Goal: Check status: Check status

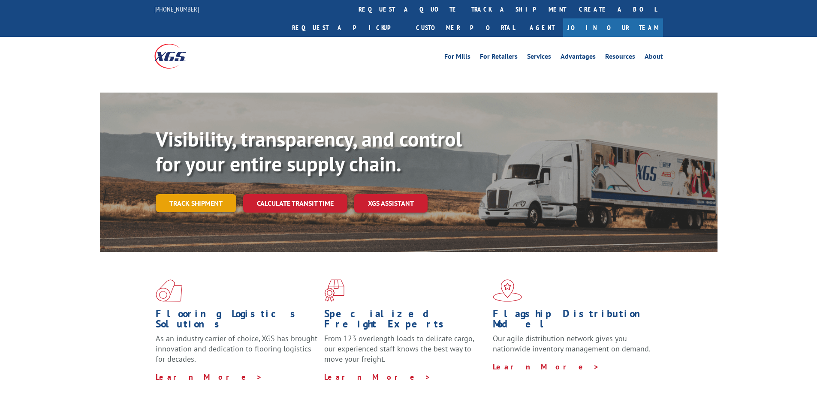
click at [190, 194] on link "Track shipment" at bounding box center [196, 203] width 81 height 18
click at [207, 194] on link "Track shipment" at bounding box center [196, 203] width 81 height 18
click at [205, 194] on link "Track shipment" at bounding box center [196, 203] width 81 height 18
click at [190, 194] on link "Track shipment" at bounding box center [196, 203] width 81 height 18
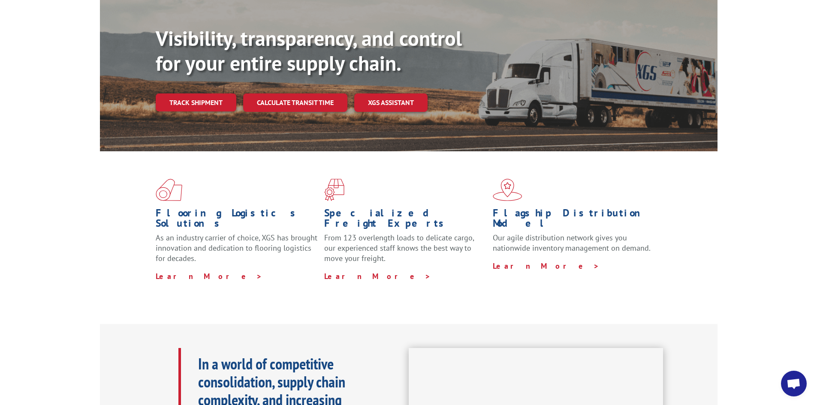
scroll to position [86, 0]
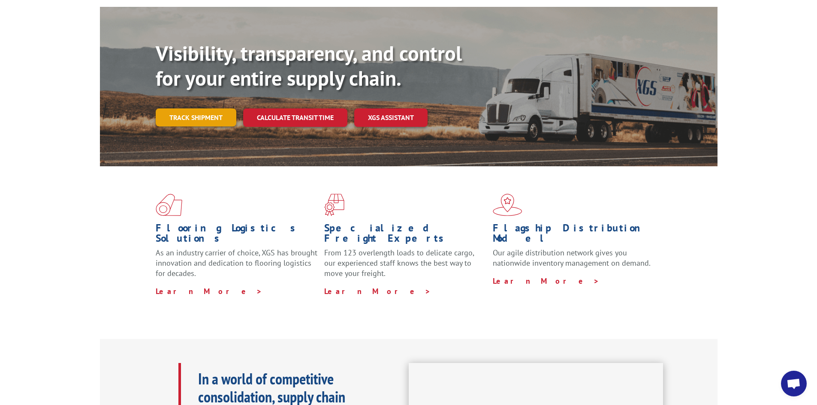
click at [199, 108] on link "Track shipment" at bounding box center [196, 117] width 81 height 18
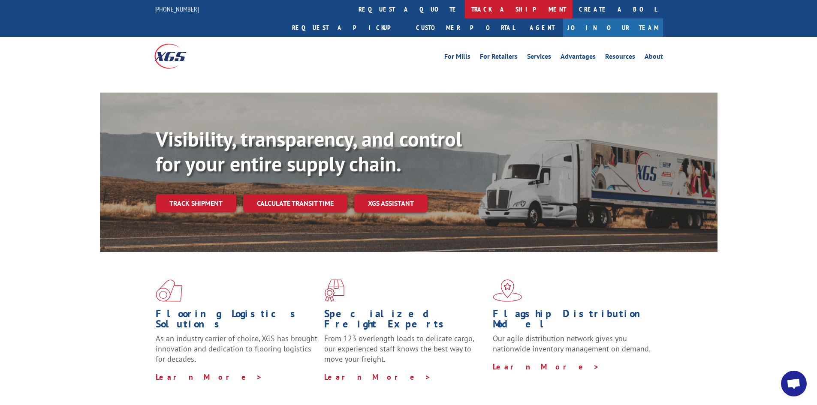
click at [465, 5] on link "track a shipment" at bounding box center [519, 9] width 108 height 18
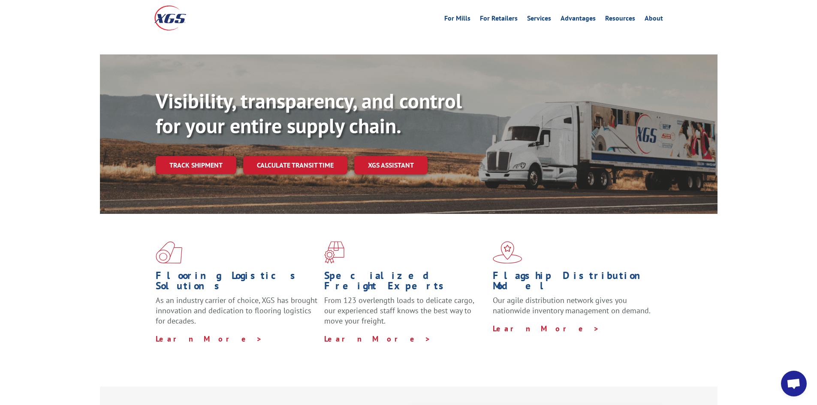
scroll to position [86, 0]
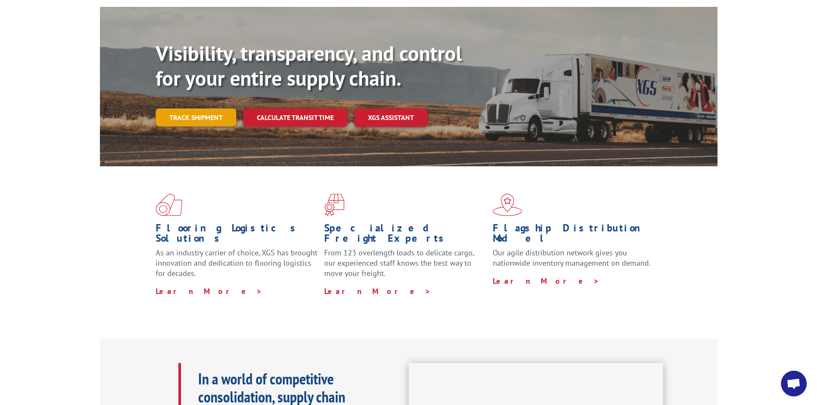
click at [211, 108] on link "Track shipment" at bounding box center [196, 117] width 81 height 18
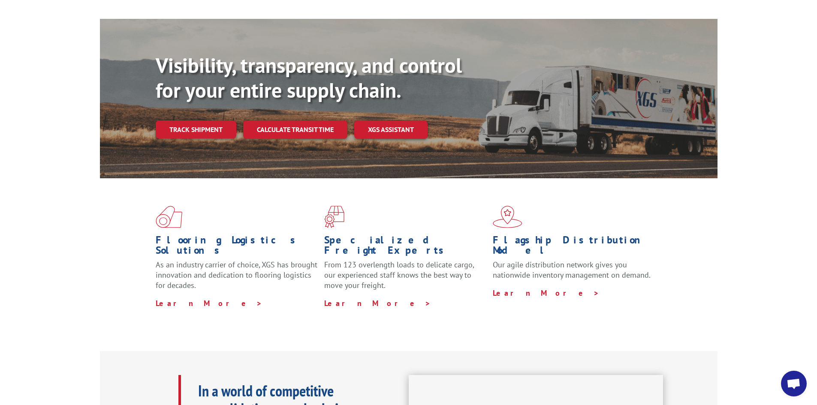
scroll to position [0, 0]
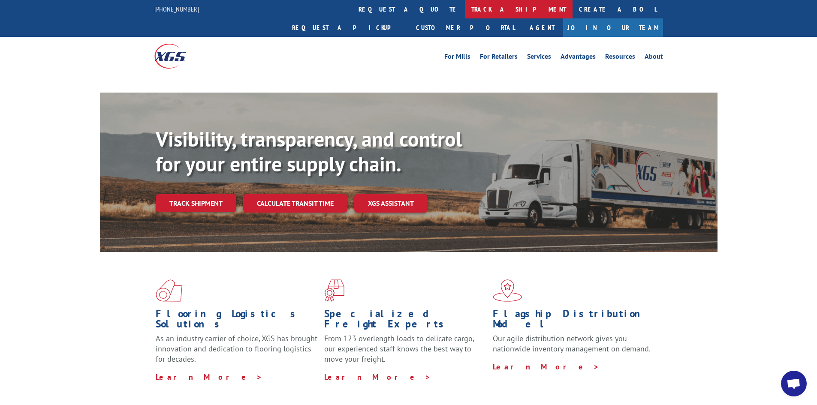
click at [465, 11] on link "track a shipment" at bounding box center [519, 9] width 108 height 18
click at [465, 6] on link "track a shipment" at bounding box center [519, 9] width 108 height 18
click at [465, 8] on link "track a shipment" at bounding box center [519, 9] width 108 height 18
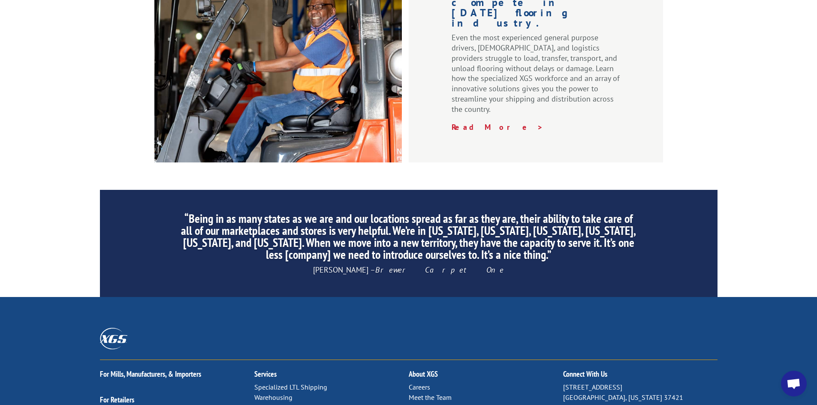
scroll to position [1292, 0]
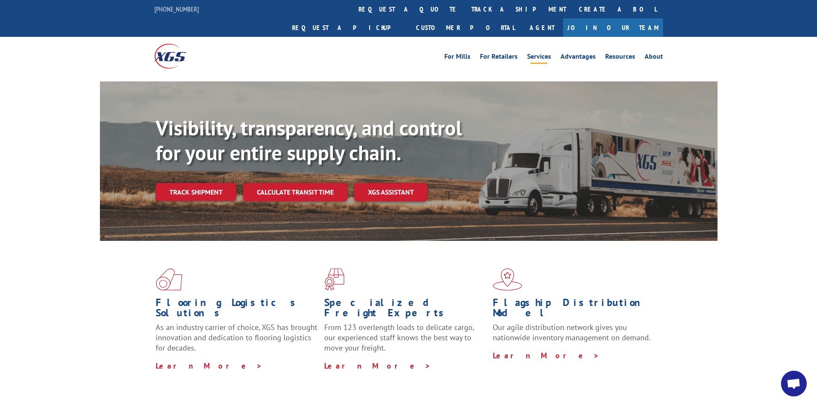
click at [535, 53] on link "Services" at bounding box center [539, 57] width 24 height 9
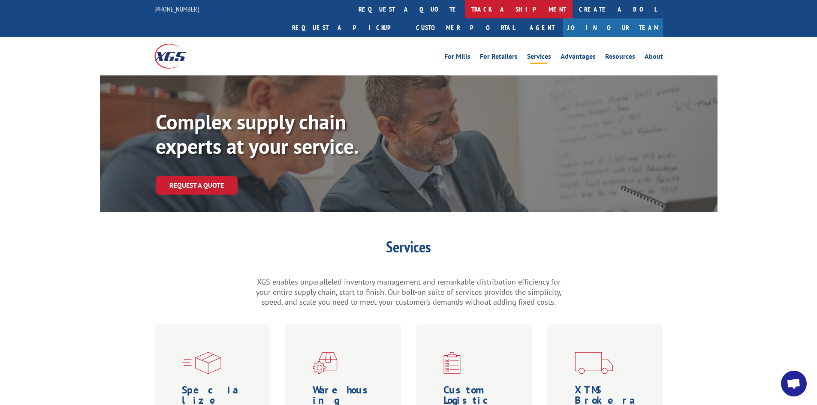
click at [465, 6] on link "track a shipment" at bounding box center [519, 9] width 108 height 18
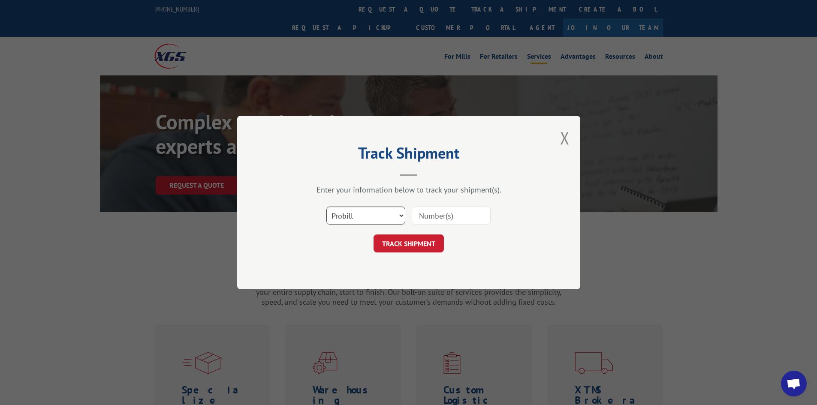
click at [388, 214] on select "Select category... Probill BOL PO" at bounding box center [365, 216] width 79 height 18
click at [396, 212] on select "Select category... Probill BOL PO" at bounding box center [365, 216] width 79 height 18
click at [326, 207] on select "Select category... Probill BOL PO" at bounding box center [365, 216] width 79 height 18
click at [417, 247] on button "TRACK SHIPMENT" at bounding box center [409, 244] width 70 height 18
paste input "17607962"
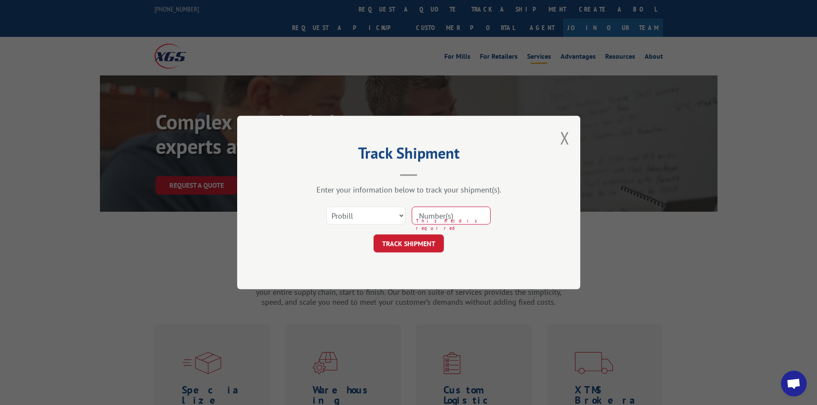
type input "17607962"
click button "TRACK SHIPMENT" at bounding box center [409, 244] width 70 height 18
